Goal: Manage account settings

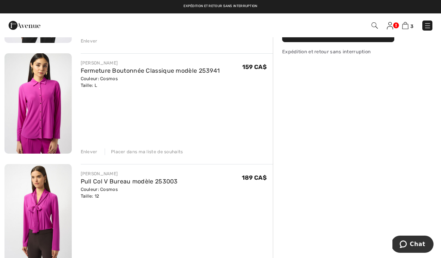
scroll to position [89, 0]
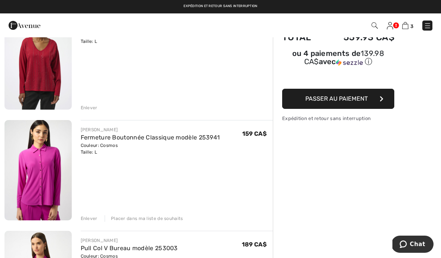
click at [90, 216] on div "Enlever" at bounding box center [89, 219] width 17 height 7
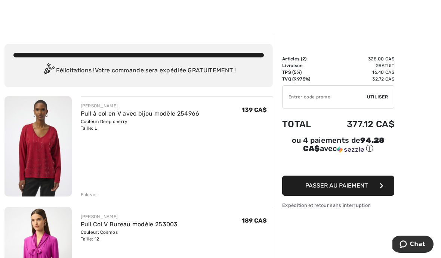
scroll to position [37, 0]
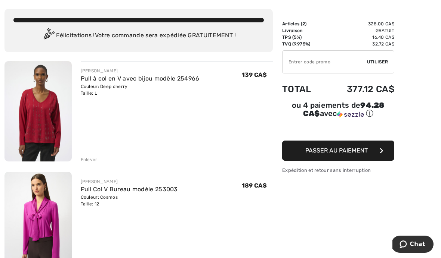
click at [81, 158] on div "Enlever" at bounding box center [89, 159] width 17 height 7
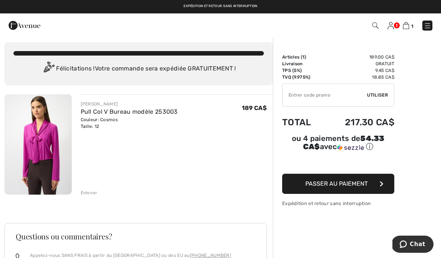
scroll to position [0, 0]
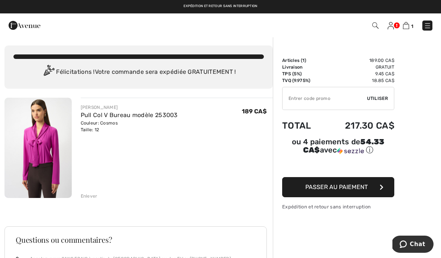
click at [393, 26] on img at bounding box center [390, 25] width 6 height 7
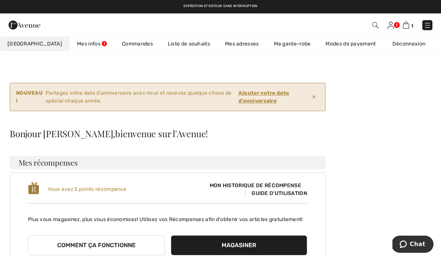
click at [272, 100] on ins "Ajouter votre date d'anniversaire" at bounding box center [263, 97] width 50 height 14
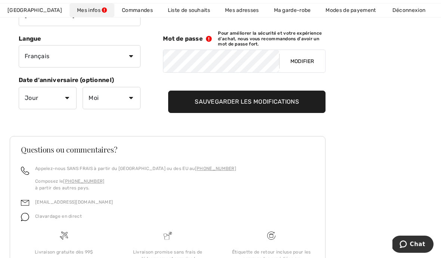
scroll to position [204, 0]
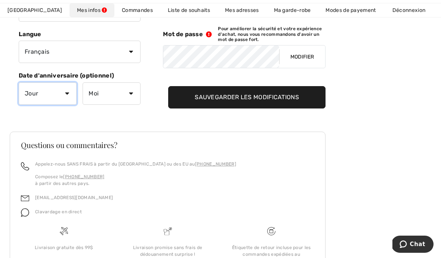
click at [41, 93] on select "Jour 1 2 3 4 5 6 7 8 9 10 11 12 13 14 15 16 17 18 19 20 21 22 23 24 25 26 27 28…" at bounding box center [48, 94] width 58 height 22
select select "8"
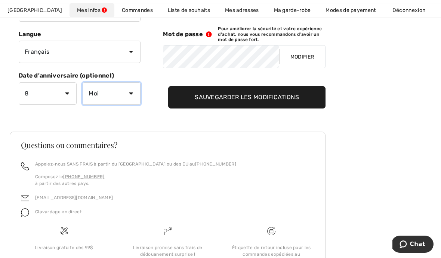
click at [104, 90] on select "Moi Janvier Février Mars Avril Mai Juin Juillet Aout Septembre Octobre Novembre…" at bounding box center [112, 94] width 58 height 22
select select "11"
click at [216, 100] on input "Sauvegarder les modifications" at bounding box center [246, 97] width 157 height 22
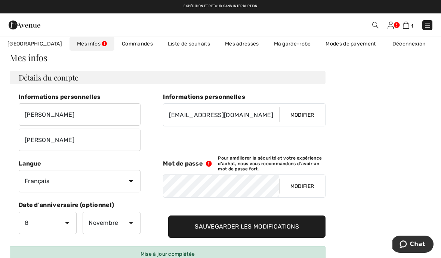
scroll to position [0, 0]
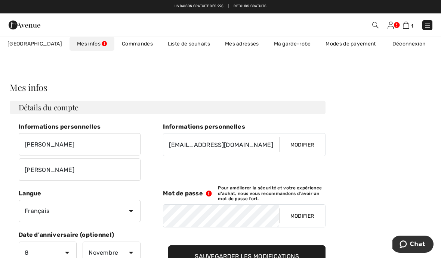
click at [385, 30] on div "1 Commander" at bounding box center [311, 25] width 254 height 15
click at [393, 22] on img at bounding box center [390, 25] width 6 height 7
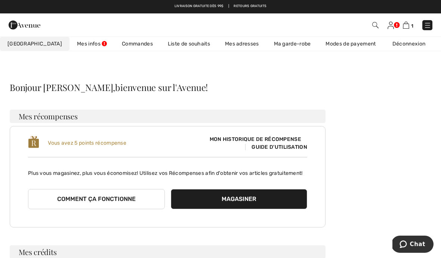
click at [160, 45] on link "Liste de souhaits" at bounding box center [188, 44] width 57 height 14
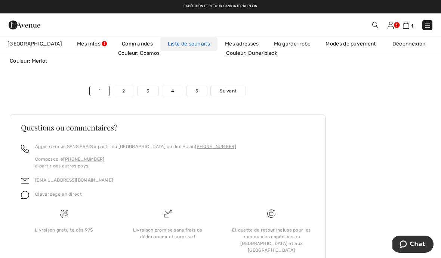
scroll to position [2706, 0]
click at [120, 90] on link "2" at bounding box center [123, 92] width 21 height 10
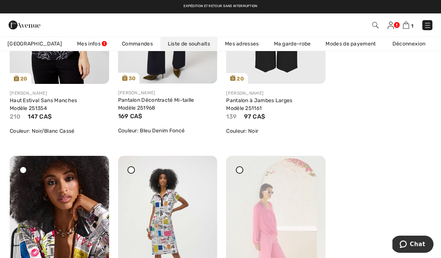
scroll to position [2218, 0]
